Goal: Task Accomplishment & Management: Use online tool/utility

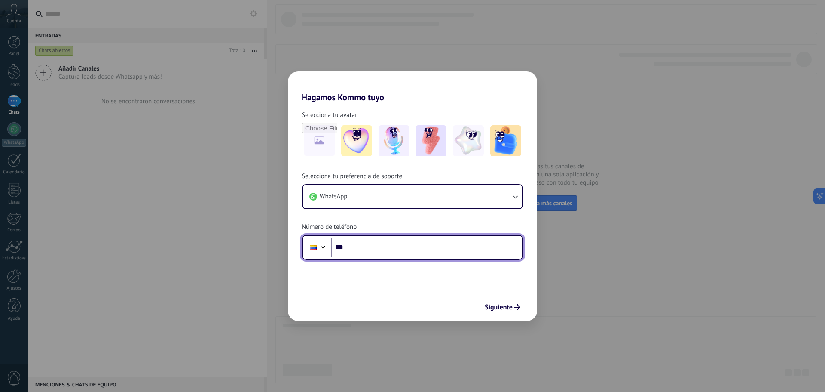
click at [365, 248] on input "***" at bounding box center [427, 247] width 192 height 20
type input "**********"
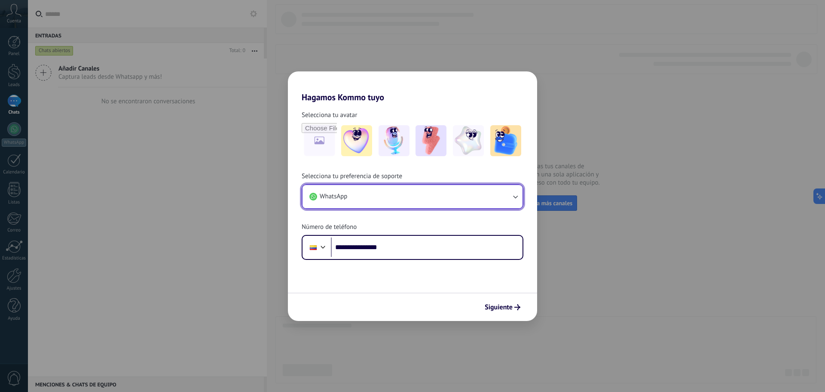
click at [495, 195] on button "WhatsApp" at bounding box center [413, 196] width 220 height 23
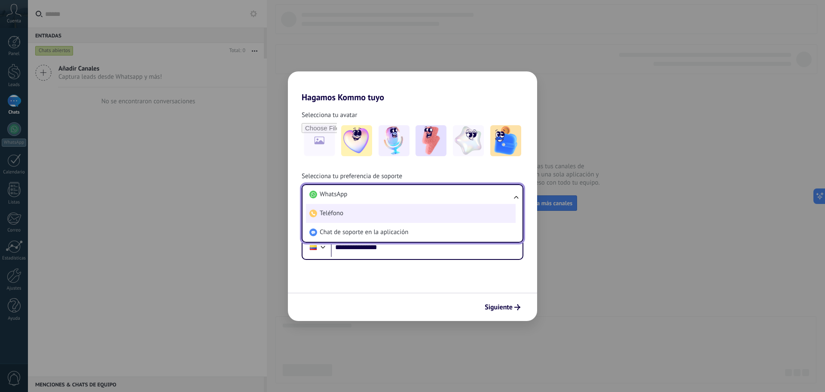
click at [395, 205] on li "Teléfono" at bounding box center [411, 213] width 210 height 19
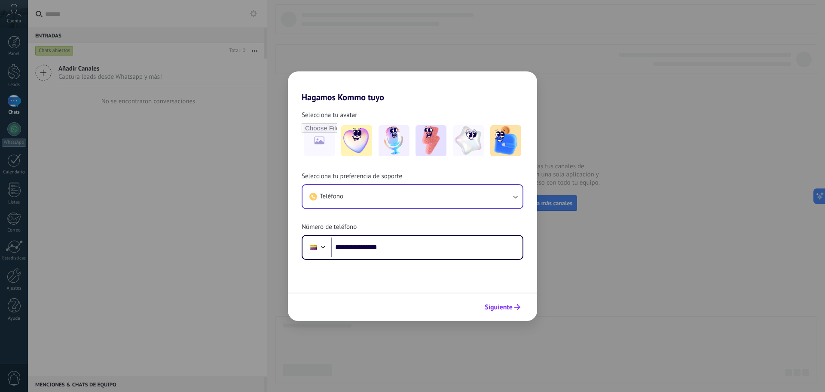
click at [503, 309] on span "Siguiente" at bounding box center [499, 307] width 28 height 6
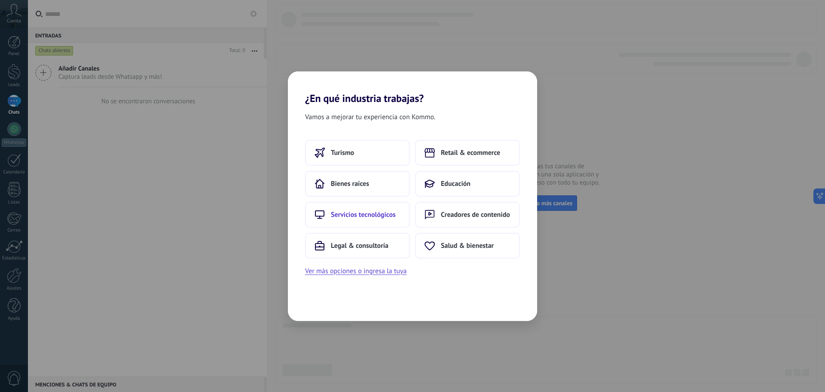
click at [377, 214] on span "Servicios tecnológicos" at bounding box center [363, 214] width 65 height 9
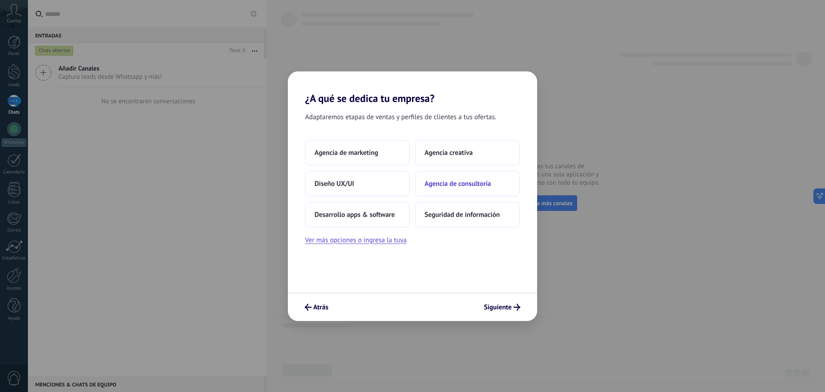
click at [476, 187] on span "Agencia de consultoría" at bounding box center [458, 183] width 67 height 9
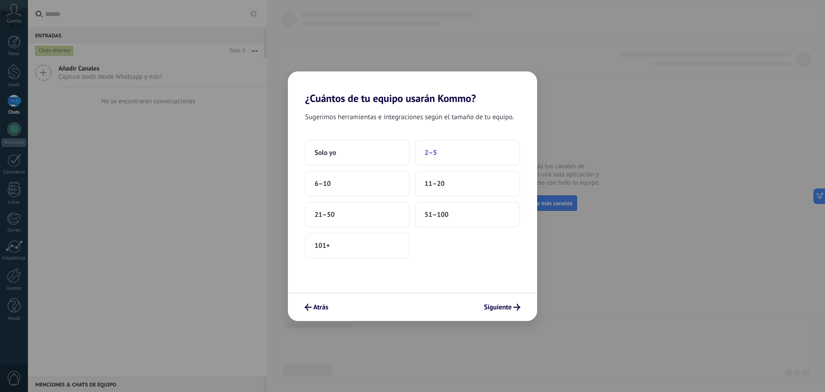
click at [461, 152] on button "2–5" at bounding box center [467, 153] width 105 height 26
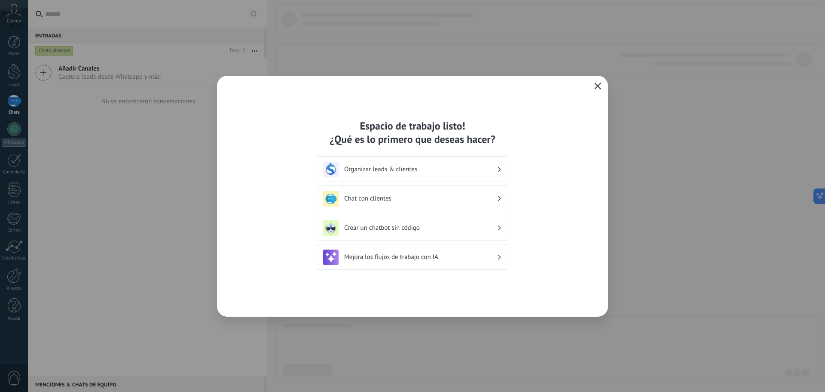
click at [418, 201] on h3 "Chat con clientes" at bounding box center [420, 198] width 153 height 8
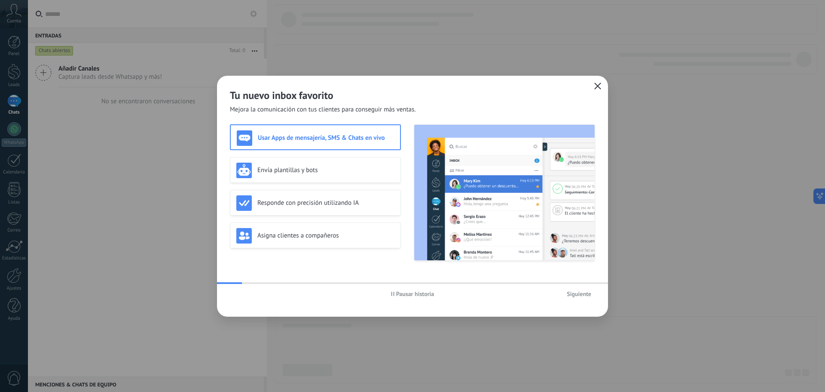
click at [600, 83] on icon "button" at bounding box center [597, 86] width 7 height 7
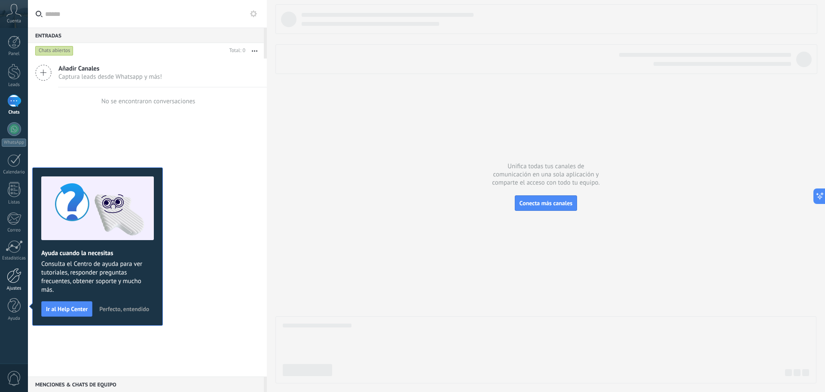
click at [12, 283] on link "Ajustes" at bounding box center [14, 279] width 28 height 23
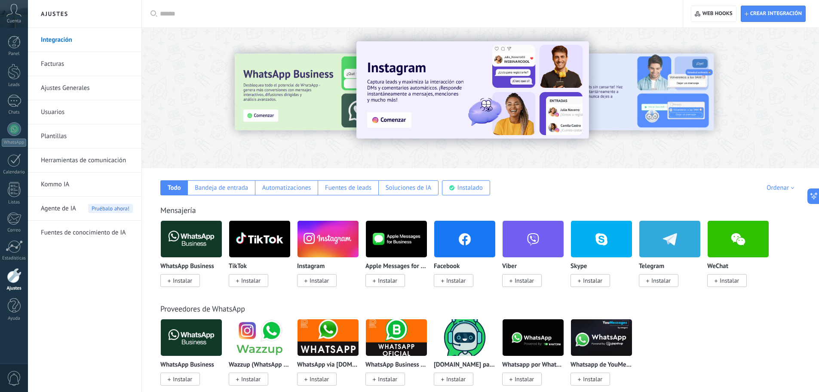
click at [179, 280] on span "Instalar" at bounding box center [182, 280] width 19 height 8
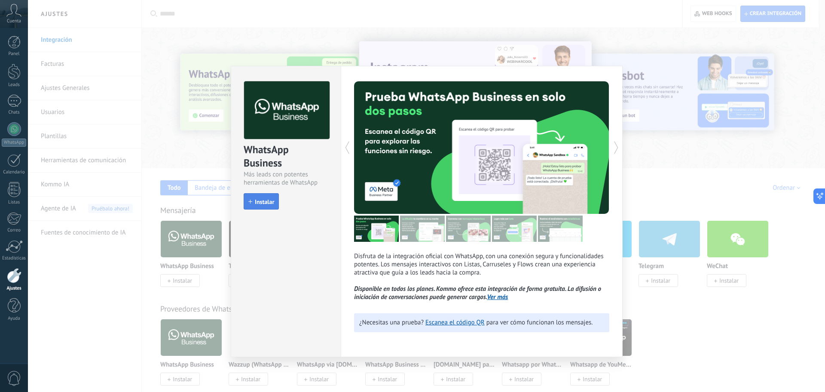
click at [260, 200] on span "Instalar" at bounding box center [264, 202] width 19 height 6
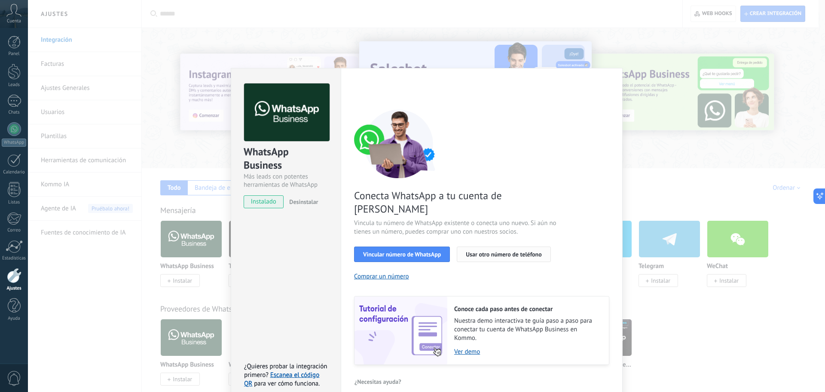
click at [499, 251] on span "Usar otro número de teléfono" at bounding box center [504, 254] width 76 height 6
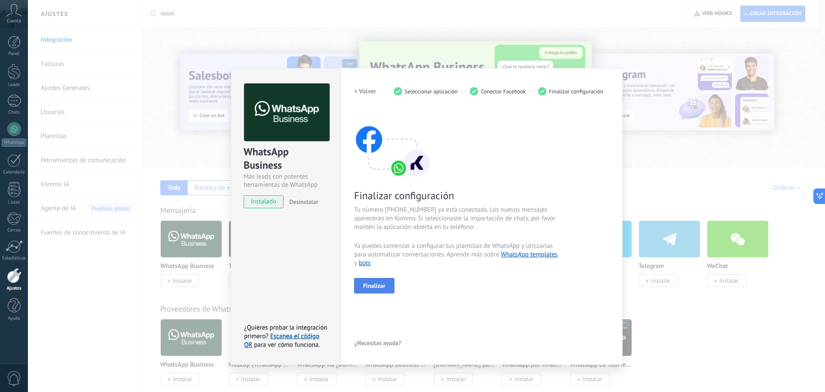
click at [386, 282] on button "Finalizar" at bounding box center [374, 285] width 40 height 15
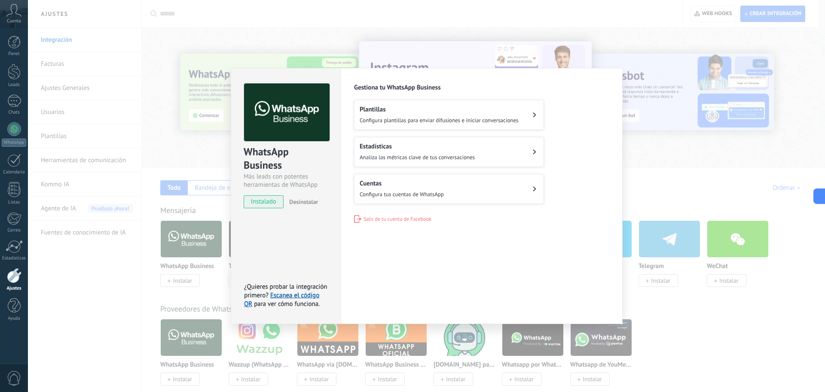
click at [324, 34] on div "WhatsApp Business Más leads con potentes herramientas de WhatsApp instalado Des…" at bounding box center [426, 196] width 797 height 392
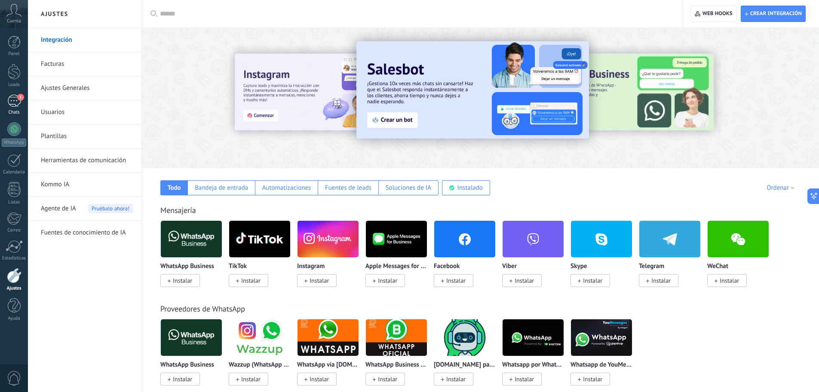
click at [11, 98] on div "1" at bounding box center [14, 101] width 14 height 12
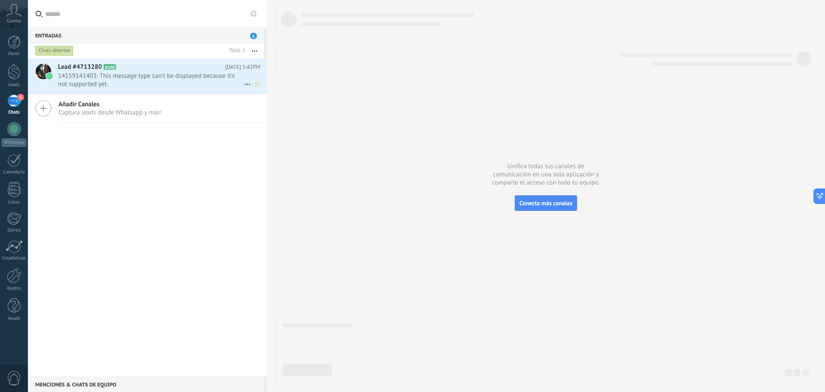
click at [166, 77] on span "14159141403: This message type can’t be displayed because it’s not supported ye…" at bounding box center [151, 80] width 186 height 16
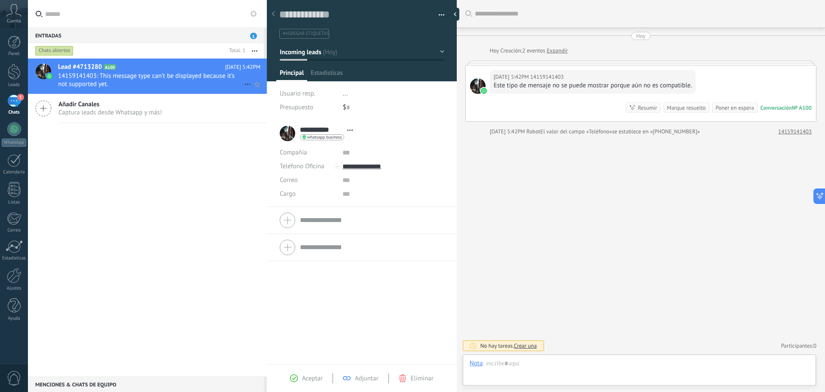
scroll to position [13, 0]
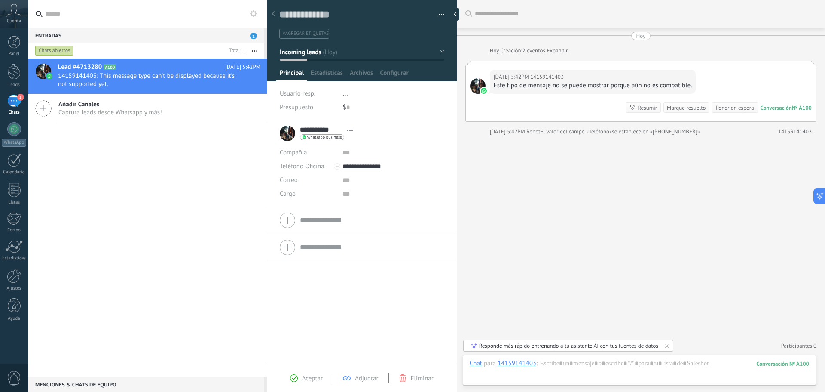
click at [8, 14] on icon at bounding box center [13, 10] width 15 height 13
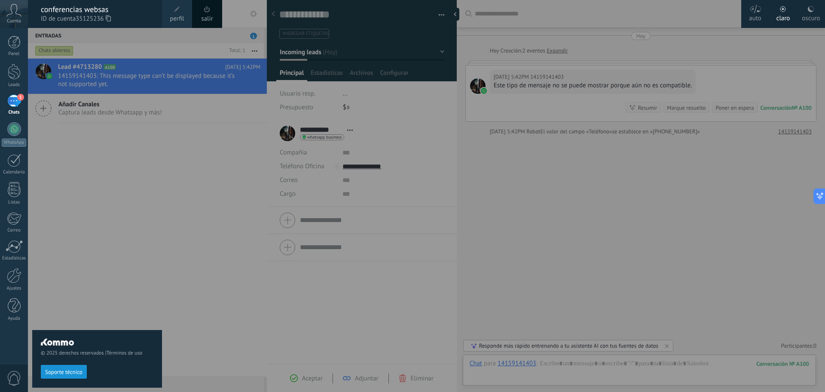
click at [616, 180] on div at bounding box center [440, 196] width 825 height 392
